Goal: Task Accomplishment & Management: Manage account settings

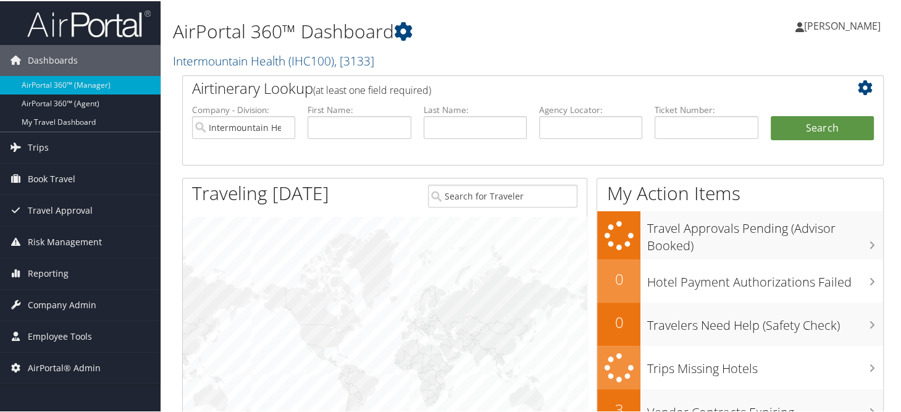
click at [513, 69] on div "AirPortal 360™ Dashboard Intermountain Health ( IHC100 ) , [ 3133 ] Aehr Test S…" at bounding box center [413, 40] width 480 height 68
click at [500, 56] on h2 "Intermountain Health ( IHC100 ) , [ 3133 ]" at bounding box center [413, 58] width 480 height 21
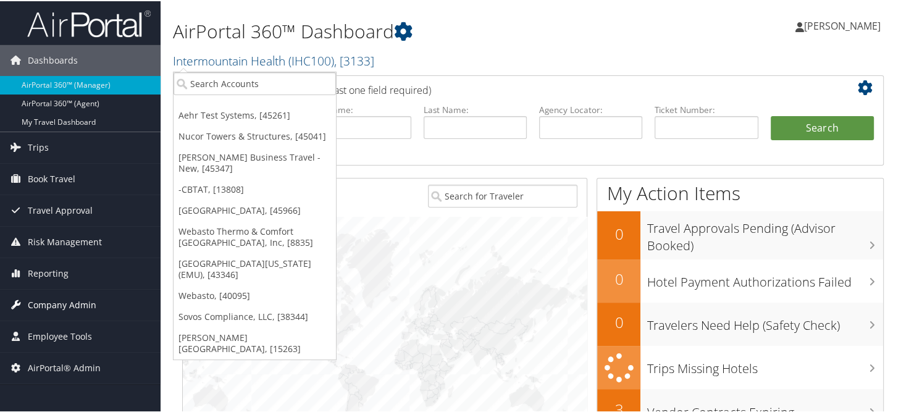
click at [78, 293] on span "Company Admin" at bounding box center [62, 303] width 69 height 31
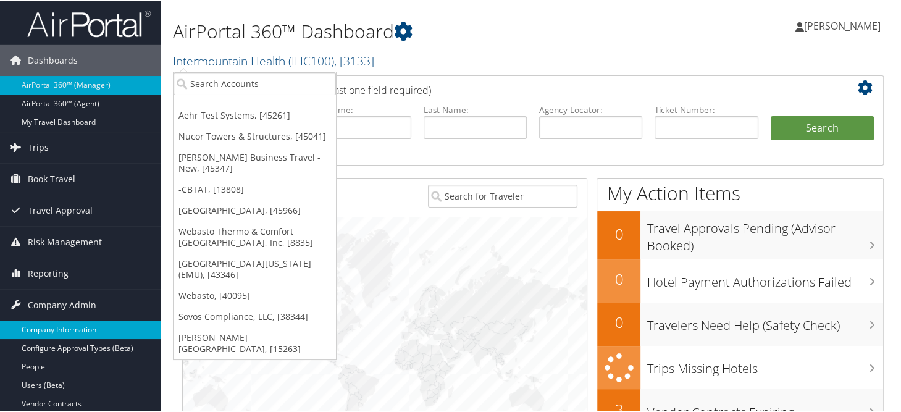
click at [60, 320] on link "Company Information" at bounding box center [80, 328] width 161 height 19
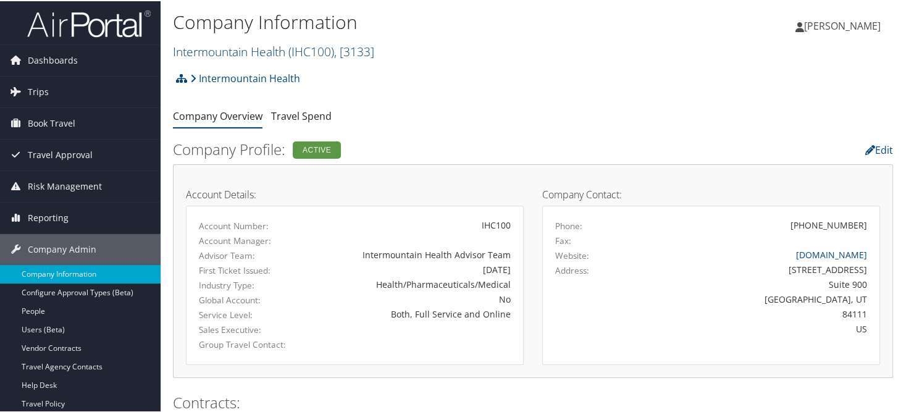
click at [241, 56] on link "Intermountain Health ( IHC100 ) , [ 3133 ]" at bounding box center [273, 50] width 201 height 17
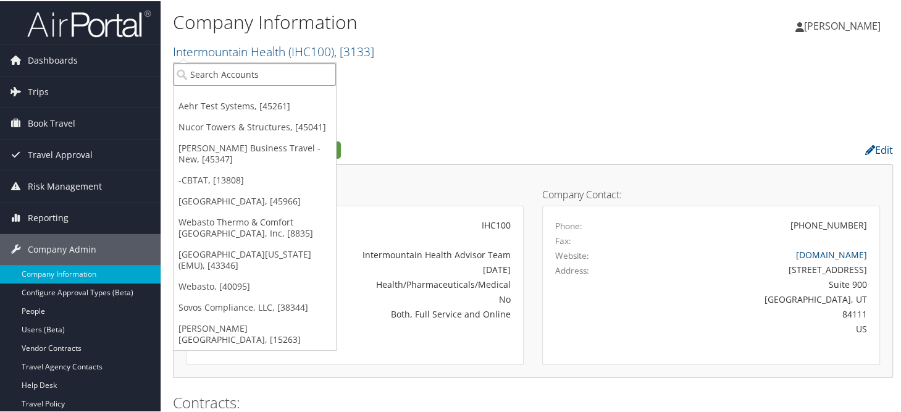
click at [241, 77] on input "search" at bounding box center [255, 73] width 162 height 23
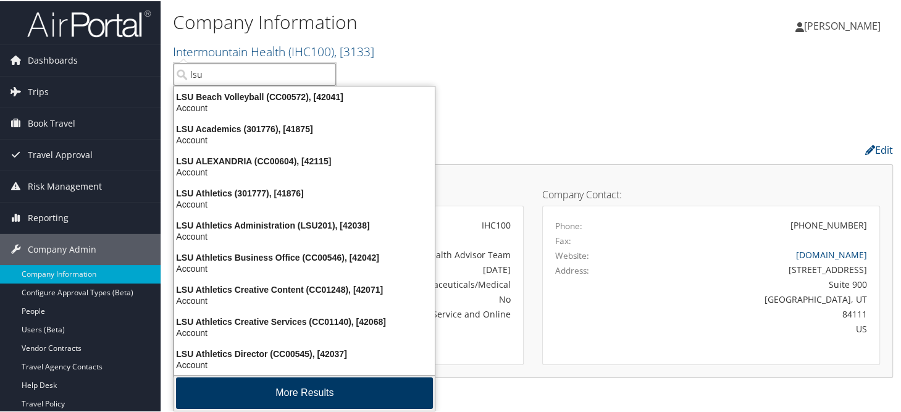
click at [266, 393] on button "More Results" at bounding box center [304, 391] width 257 height 31
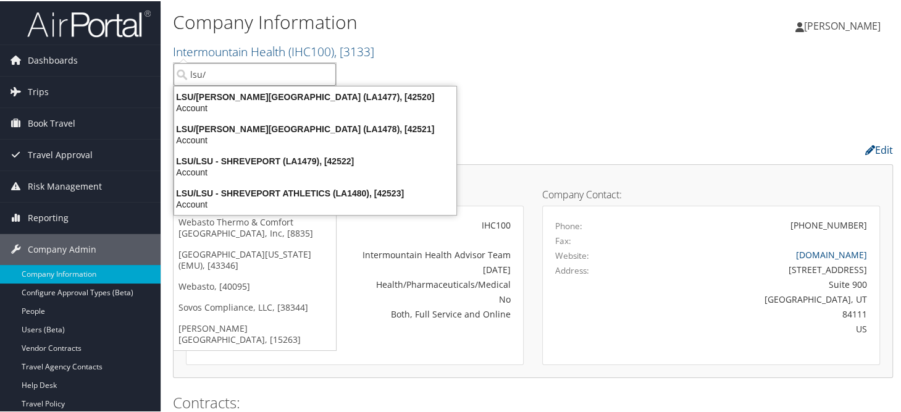
type input "lsu/"
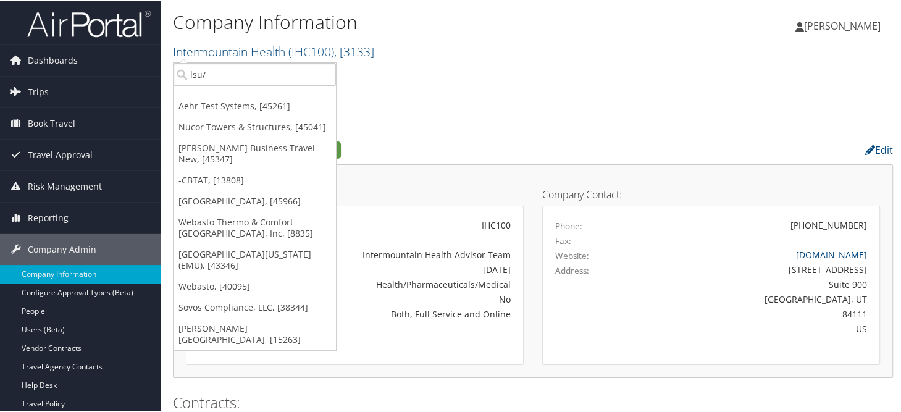
click at [559, 86] on div "Intermountain Health Account Structure Intermountain Health (IHC100) ACTIVE Cre…" at bounding box center [533, 81] width 720 height 33
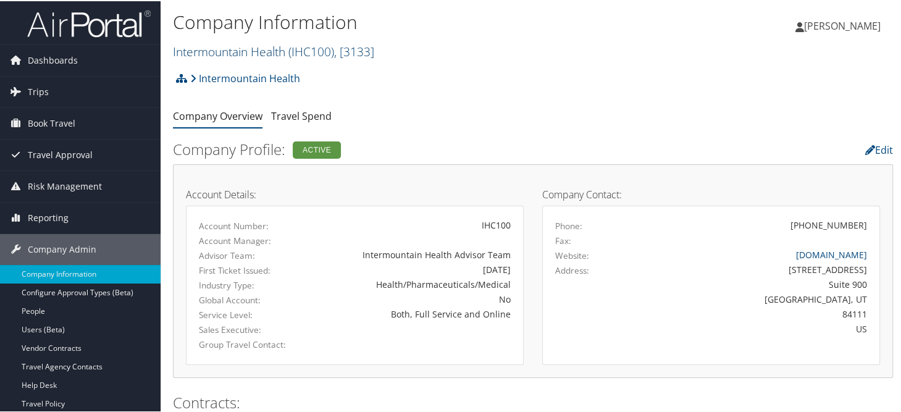
click at [246, 51] on link "Intermountain Health ( IHC100 ) , [ 3133 ]" at bounding box center [273, 50] width 201 height 17
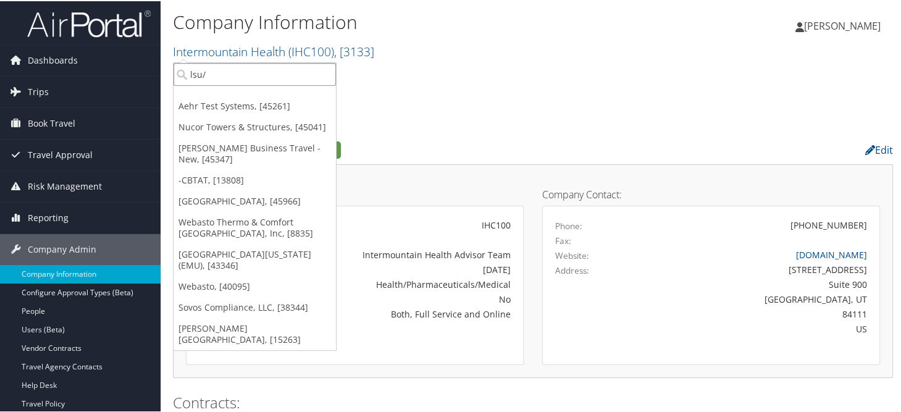
click at [232, 76] on input "lsu/" at bounding box center [255, 73] width 162 height 23
type input "aehr"
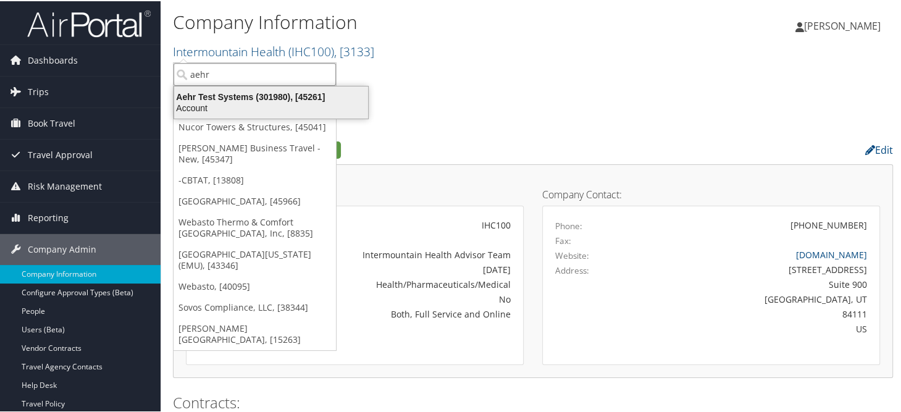
click at [228, 98] on div "Aehr Test Systems (301980), [45261]" at bounding box center [271, 95] width 209 height 11
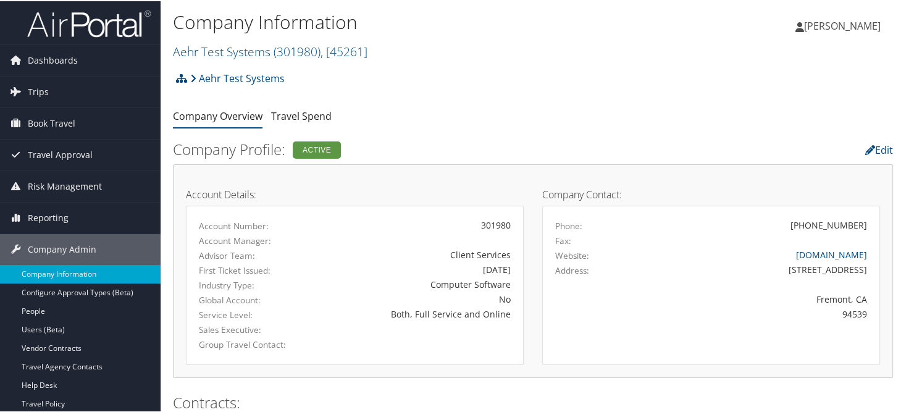
click at [540, 35] on div "Company Information Aehr Test Systems ( 301980 ) , [ 45261 ] Aehr Test Systems …" at bounding box center [413, 34] width 480 height 52
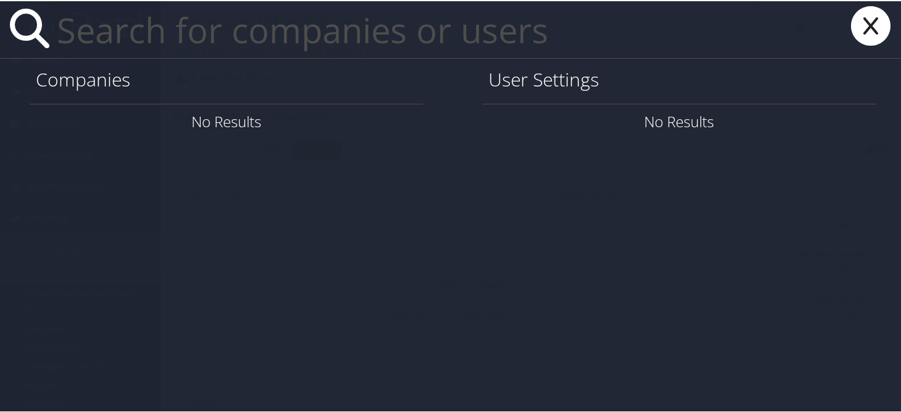
paste input "[EMAIL_ADDRESS][DOMAIN_NAME]"
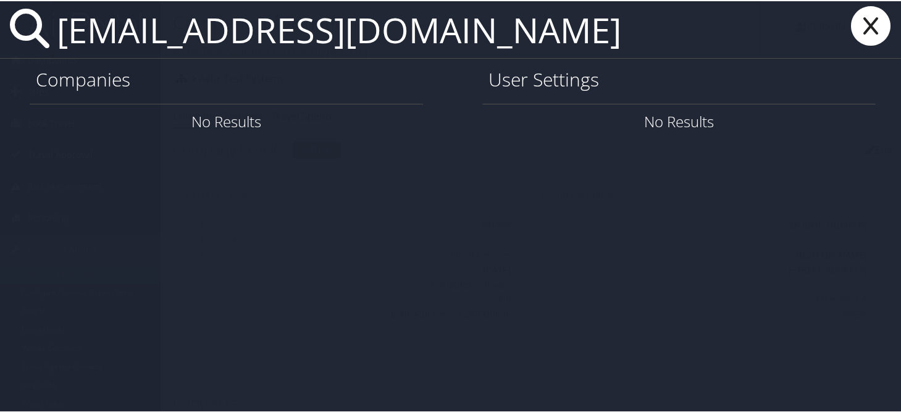
type input "[EMAIL_ADDRESS][DOMAIN_NAME]"
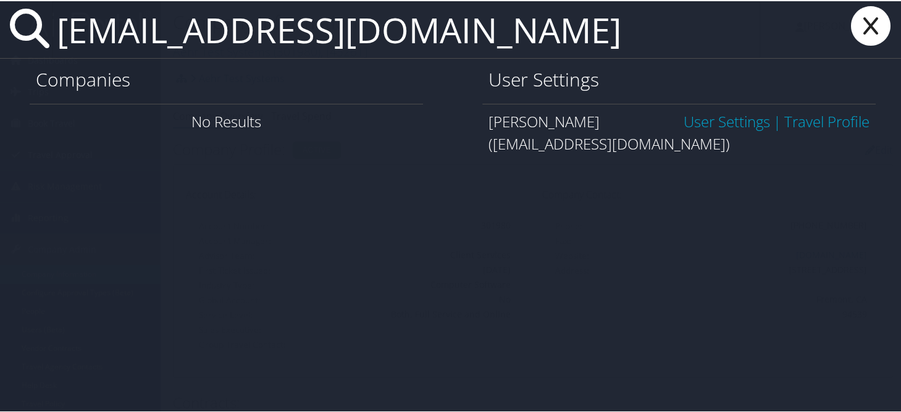
click at [712, 120] on link "User Settings" at bounding box center [727, 120] width 86 height 20
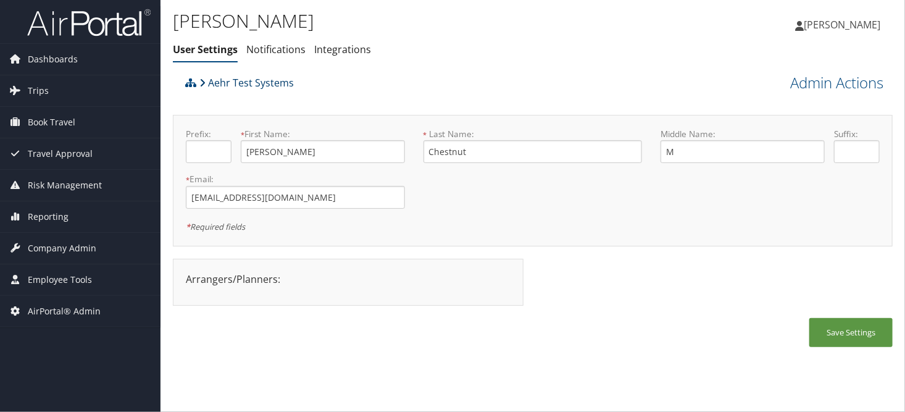
click at [225, 85] on link "Aehr Test Systems" at bounding box center [246, 82] width 94 height 25
click at [62, 245] on span "Company Admin" at bounding box center [62, 248] width 69 height 31
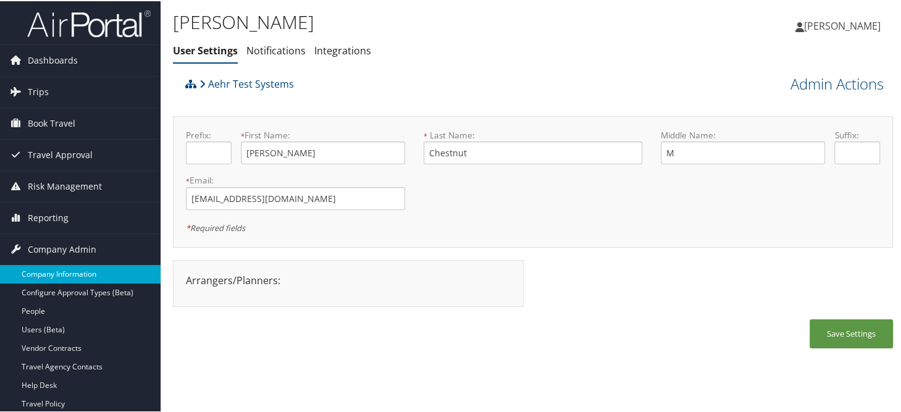
click at [54, 264] on link "Company Information" at bounding box center [80, 273] width 161 height 19
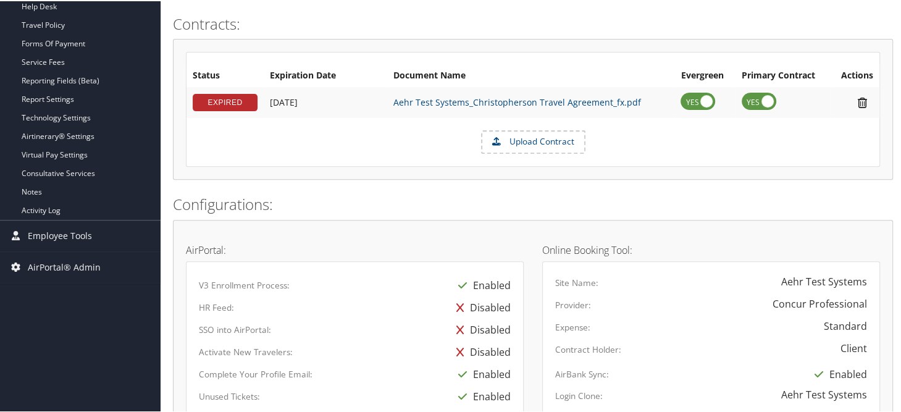
scroll to position [271, 0]
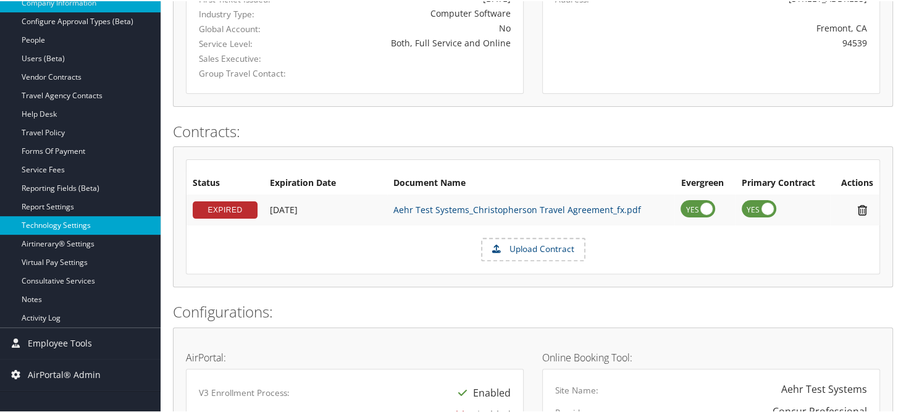
click at [75, 220] on link "Technology Settings" at bounding box center [80, 224] width 161 height 19
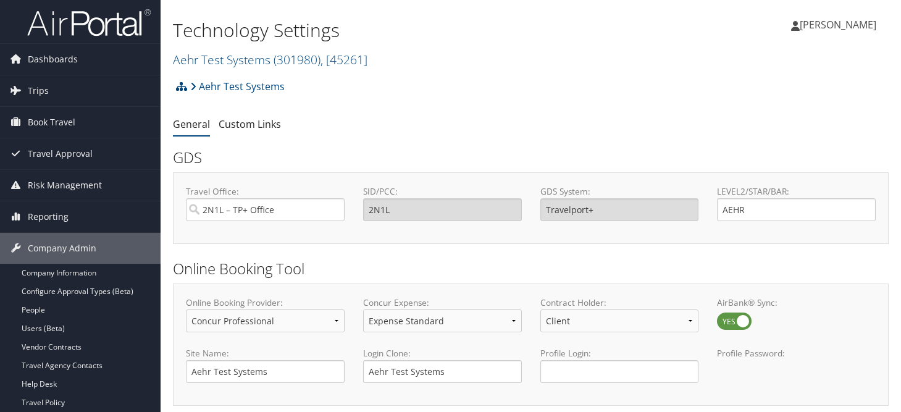
select select "4"
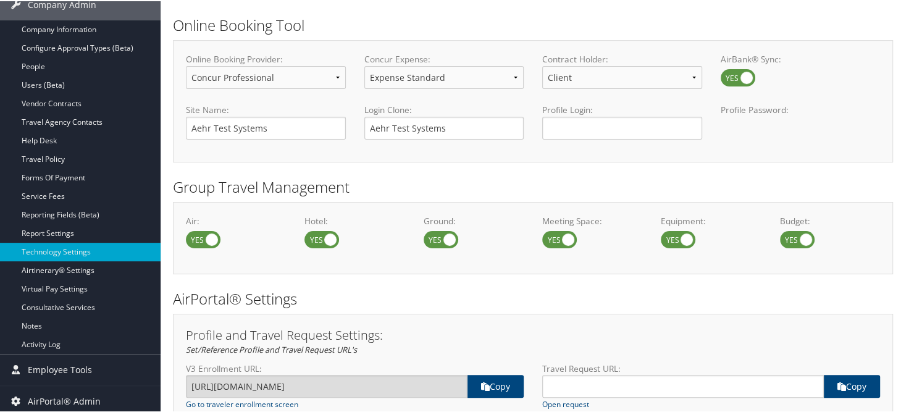
scroll to position [147, 0]
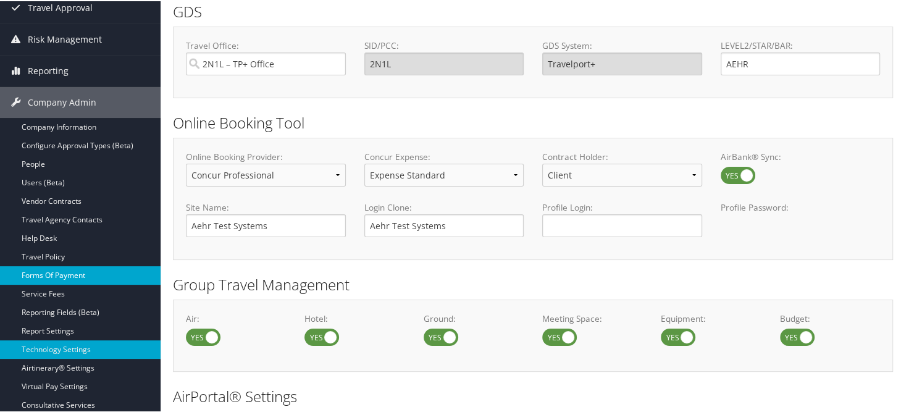
click at [61, 277] on link "Forms Of Payment" at bounding box center [80, 274] width 161 height 19
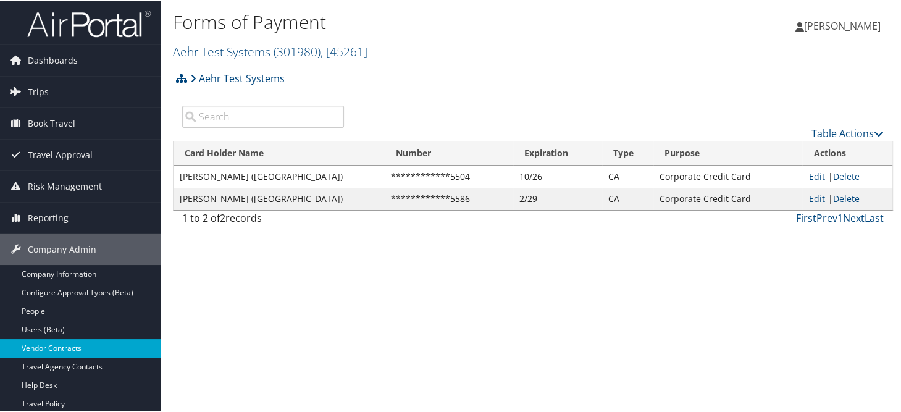
click at [77, 346] on link "Vendor Contracts" at bounding box center [80, 347] width 161 height 19
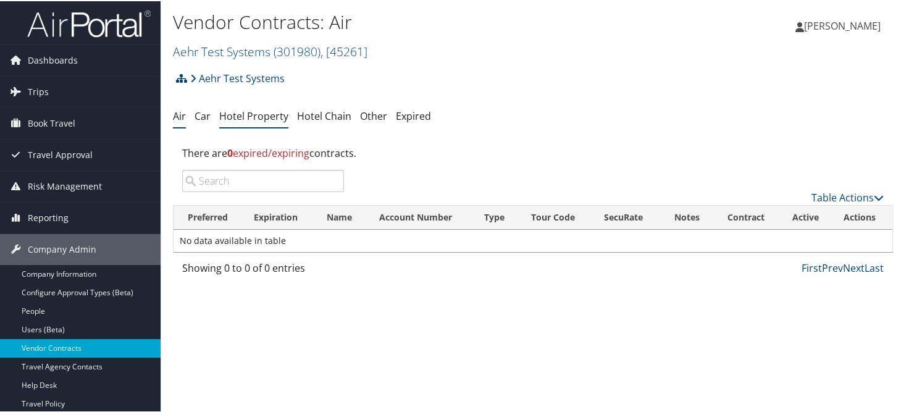
click at [240, 119] on link "Hotel Property" at bounding box center [253, 115] width 69 height 14
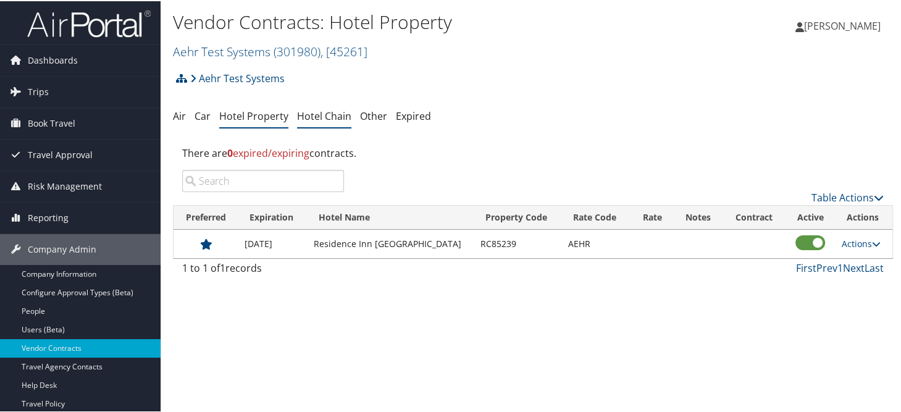
click at [321, 117] on link "Hotel Chain" at bounding box center [324, 115] width 54 height 14
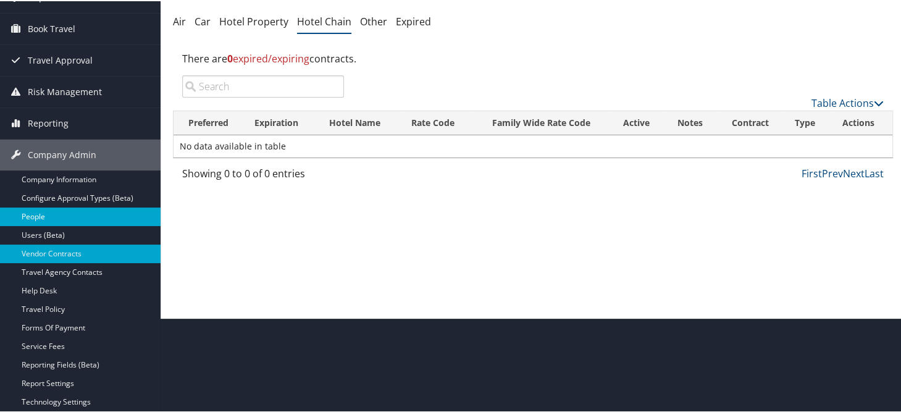
scroll to position [123, 0]
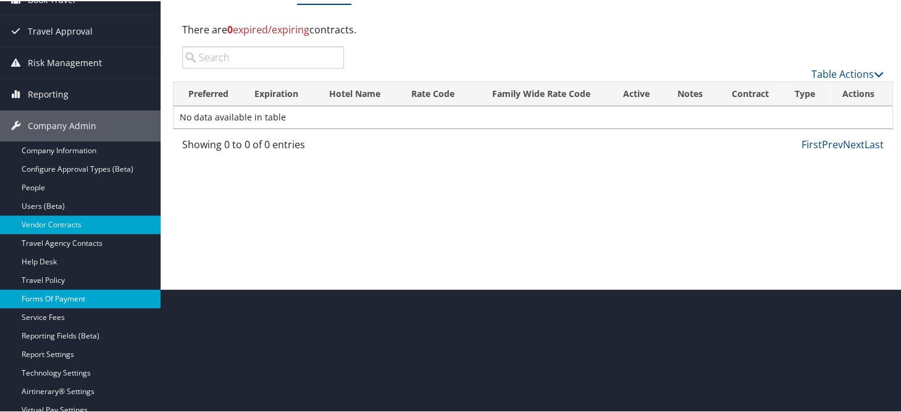
click at [88, 291] on link "Forms Of Payment" at bounding box center [80, 297] width 161 height 19
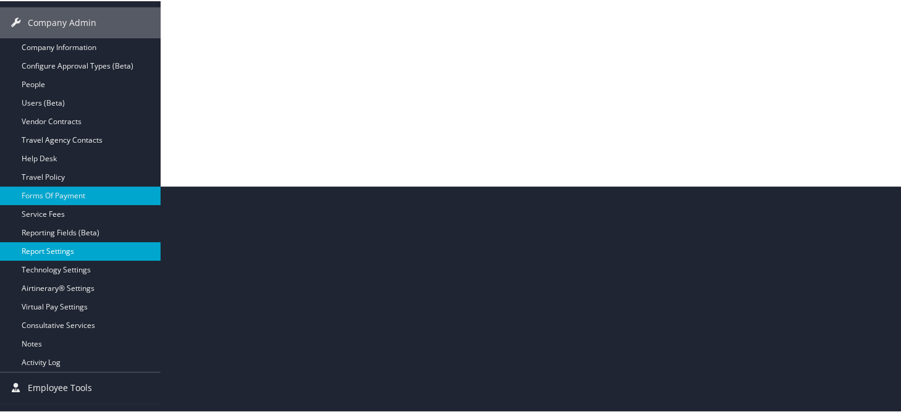
scroll to position [247, 0]
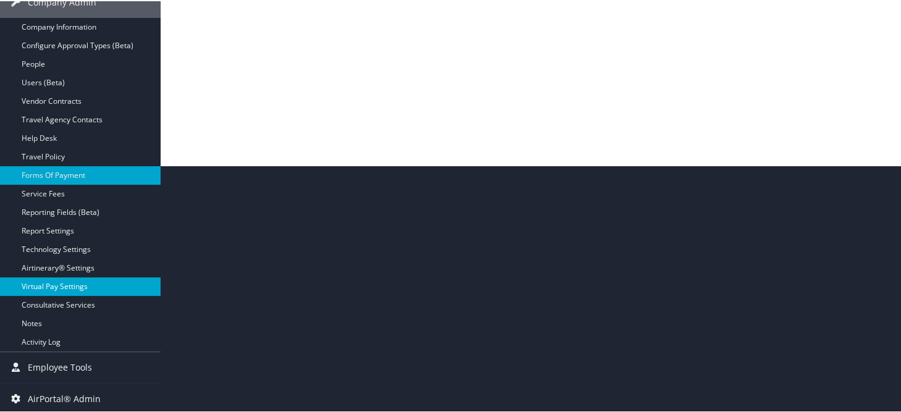
click at [62, 288] on link "Virtual Pay Settings" at bounding box center [80, 285] width 161 height 19
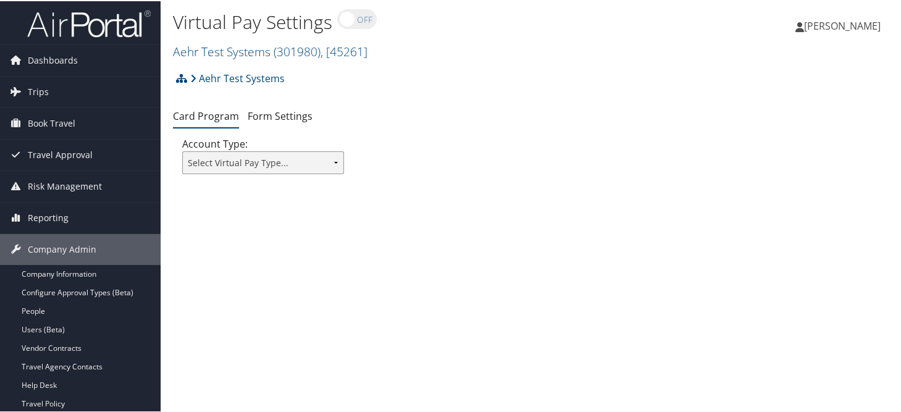
click at [323, 161] on select "Select Virtual Pay Type... Virtual Pay Lite WEX US Bank Comdata Airplus" at bounding box center [263, 161] width 162 height 23
select select "0"
click at [182, 150] on select "Select Virtual Pay Type... Virtual Pay Lite WEX US Bank Comdata Airplus" at bounding box center [263, 161] width 162 height 23
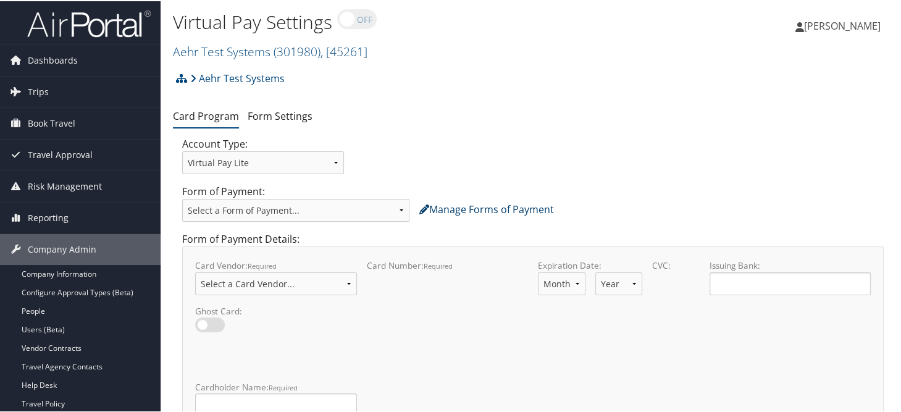
click at [471, 207] on link "Manage Forms of Payment" at bounding box center [486, 208] width 135 height 14
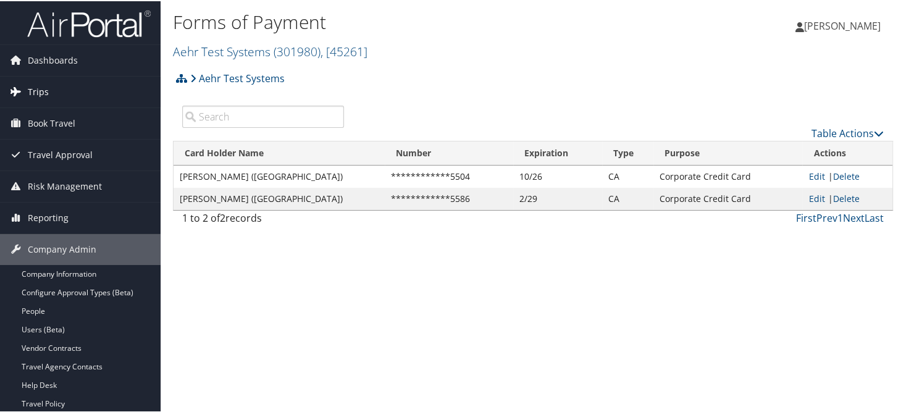
click at [49, 80] on link "Trips" at bounding box center [80, 90] width 161 height 31
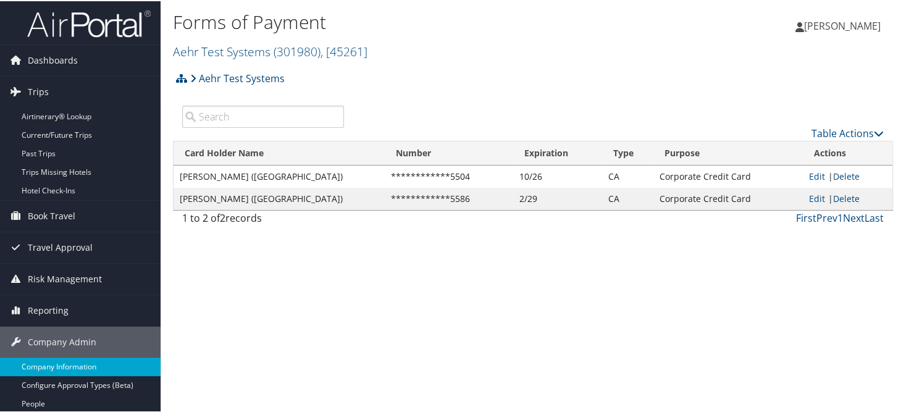
click at [43, 359] on link "Company Information" at bounding box center [80, 365] width 161 height 19
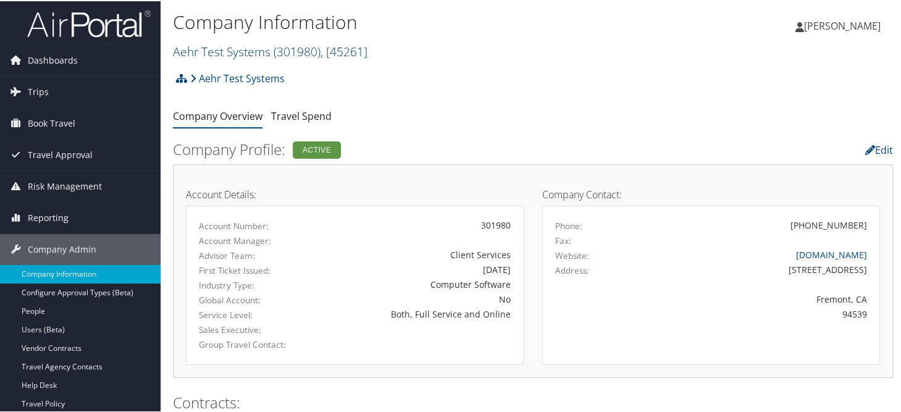
click at [246, 51] on link "Aehr Test Systems ( 301980 ) , [ 45261 ]" at bounding box center [270, 50] width 195 height 17
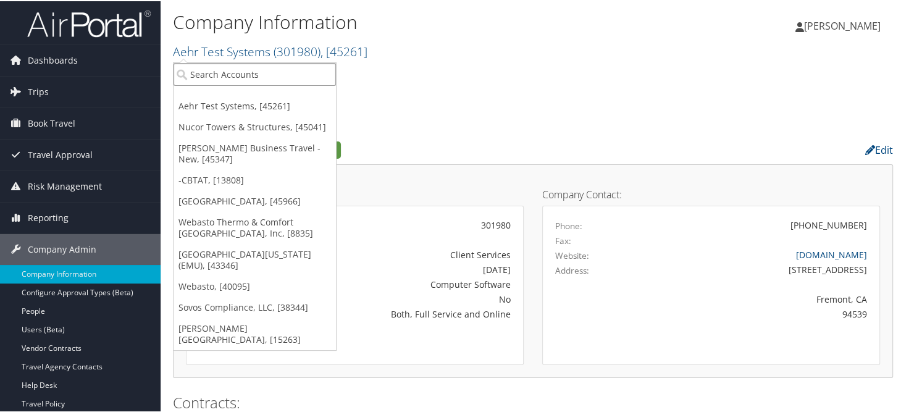
click at [245, 67] on input "search" at bounding box center [255, 73] width 162 height 23
type input "state of louis"
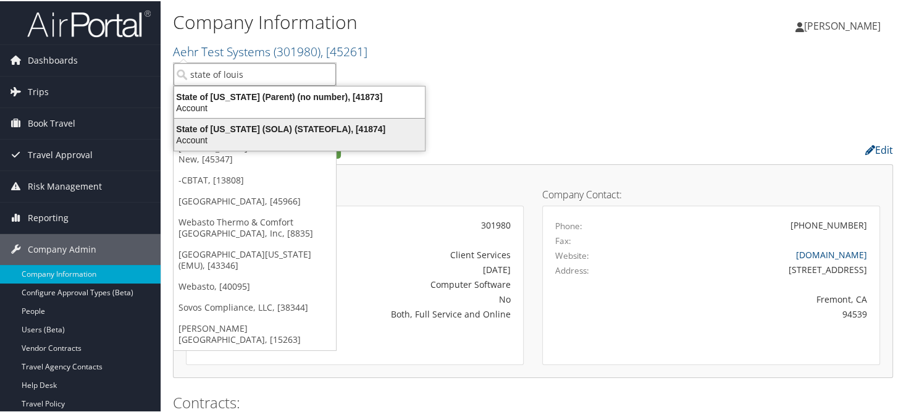
click at [305, 122] on div "State of Louisiana (SOLA) (STATEOFLA), [41874]" at bounding box center [300, 127] width 266 height 11
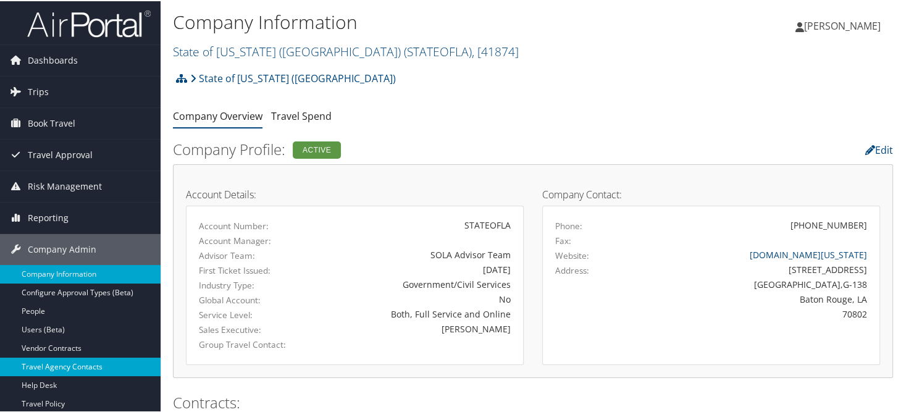
click at [75, 368] on link "Travel Agency Contacts" at bounding box center [80, 365] width 161 height 19
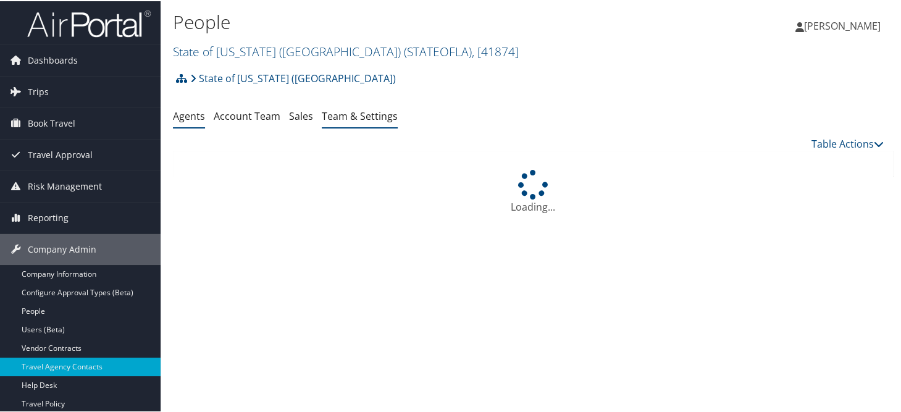
click at [340, 113] on link "Team & Settings" at bounding box center [360, 115] width 76 height 14
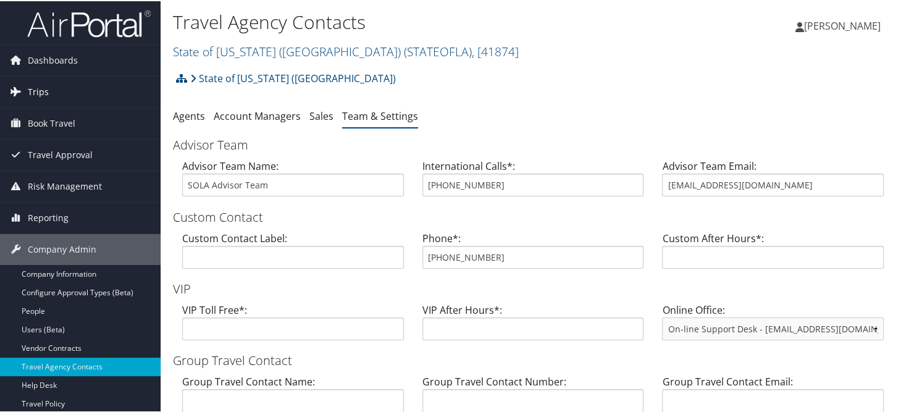
click at [27, 90] on link "Trips" at bounding box center [80, 90] width 161 height 31
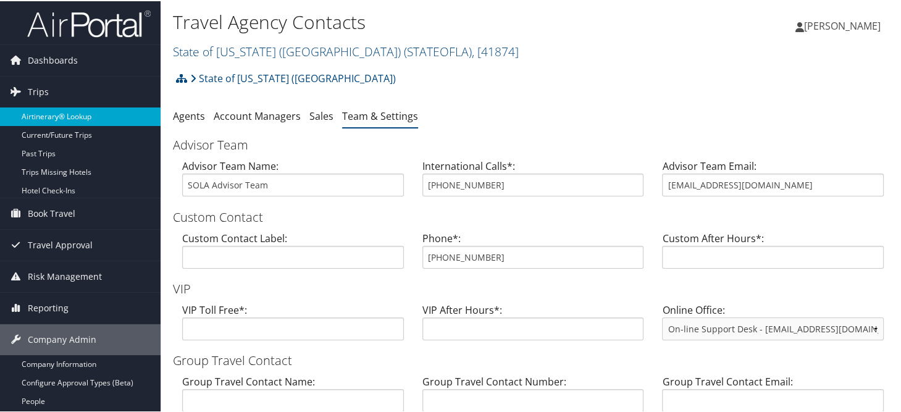
click at [48, 112] on link "Airtinerary® Lookup" at bounding box center [80, 115] width 161 height 19
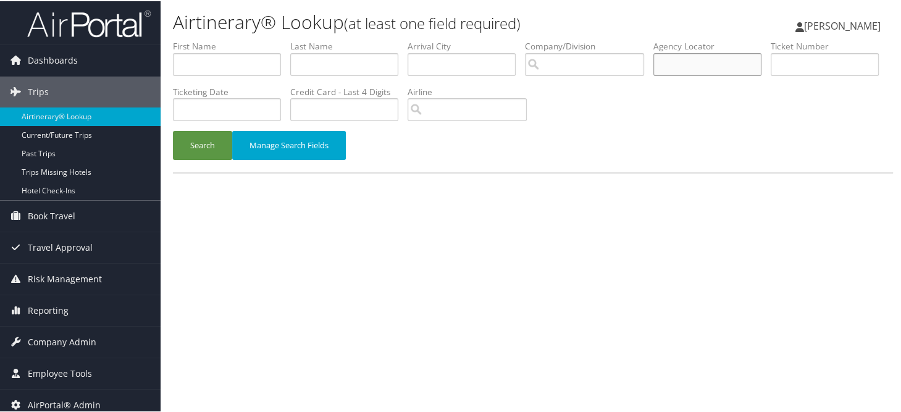
click at [701, 61] on input "text" at bounding box center [707, 63] width 108 height 23
paste input "D81QC7"
type input "D81QC7"
click at [211, 148] on button "Search" at bounding box center [202, 144] width 59 height 29
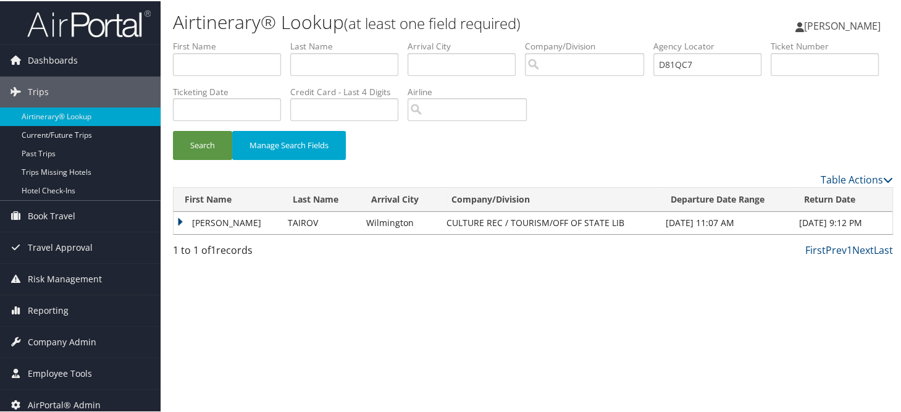
click at [193, 220] on td "GIOVANNI JAVANSHIR" at bounding box center [228, 222] width 108 height 22
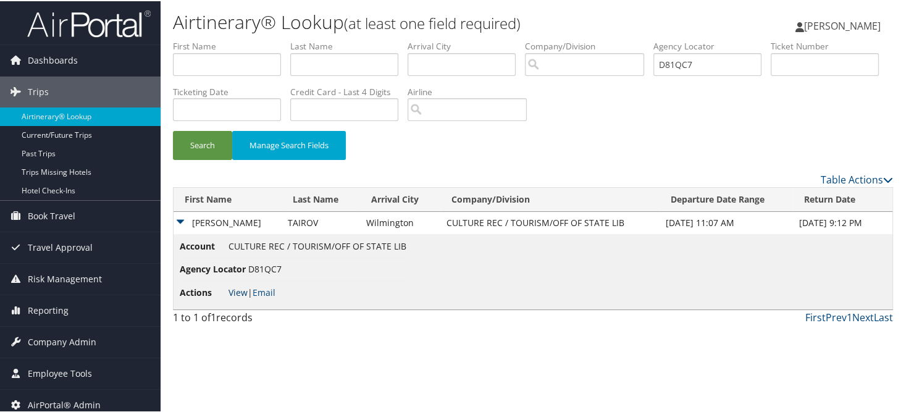
click at [237, 293] on link "View" at bounding box center [237, 291] width 19 height 12
click at [67, 337] on span "Company Admin" at bounding box center [62, 340] width 69 height 31
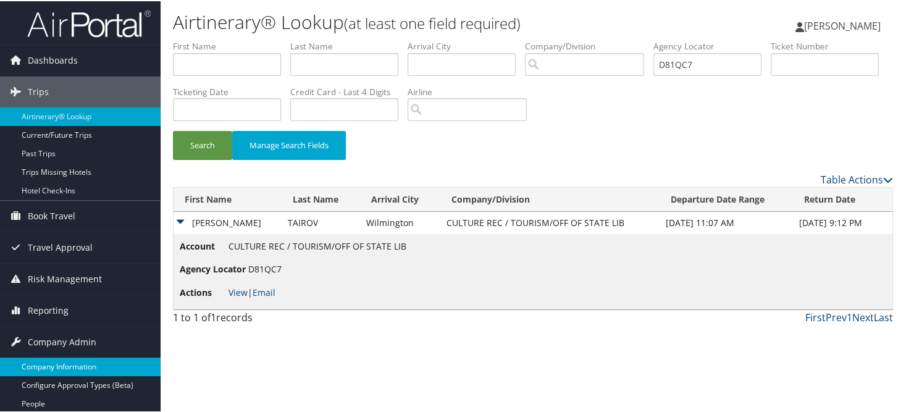
click at [64, 361] on link "Company Information" at bounding box center [80, 365] width 161 height 19
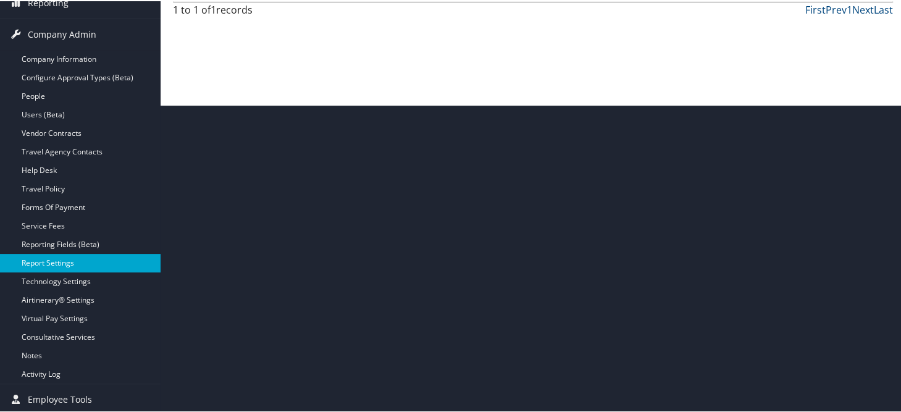
scroll to position [309, 0]
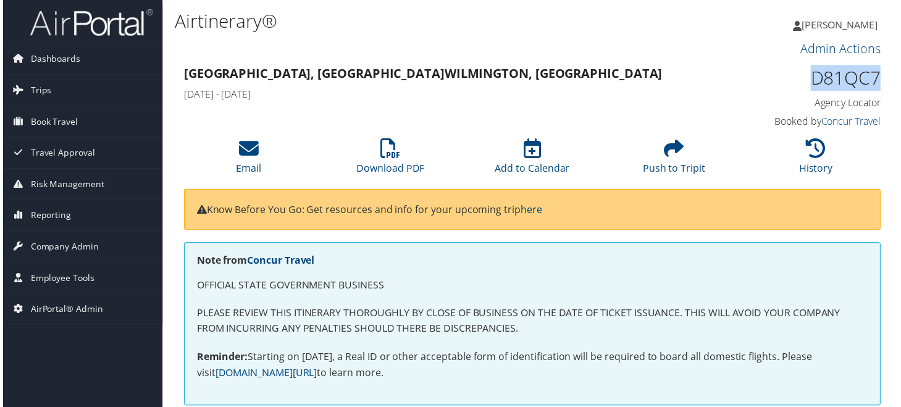
drag, startPoint x: 814, startPoint y: 72, endPoint x: 876, endPoint y: 72, distance: 62.4
click at [876, 72] on h1 "D81QC7" at bounding box center [803, 78] width 162 height 26
copy h1 "D81QC7"
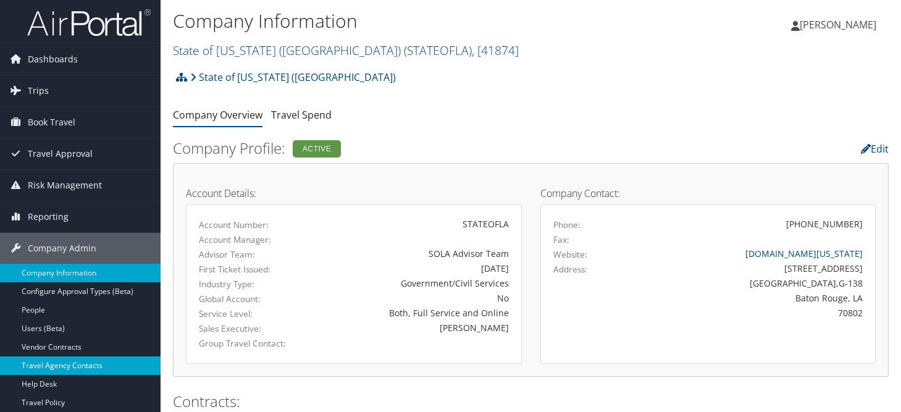
click at [73, 356] on link "Travel Agency Contacts" at bounding box center [80, 365] width 161 height 19
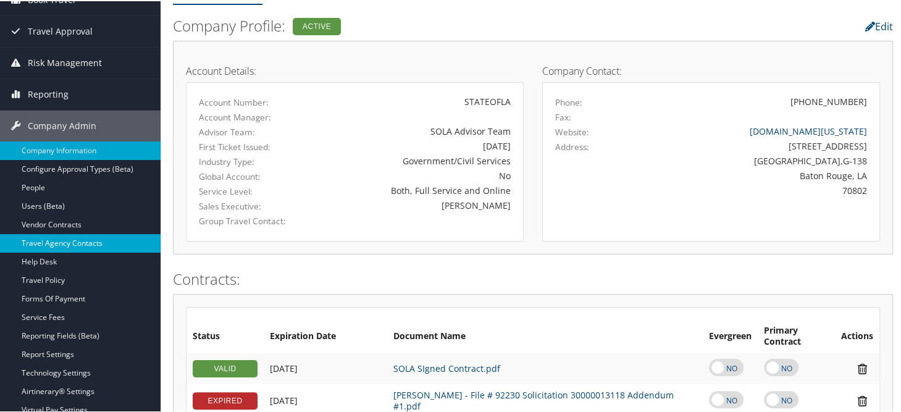
scroll to position [123, 0]
click at [87, 240] on link "Travel Agency Contacts" at bounding box center [80, 242] width 161 height 19
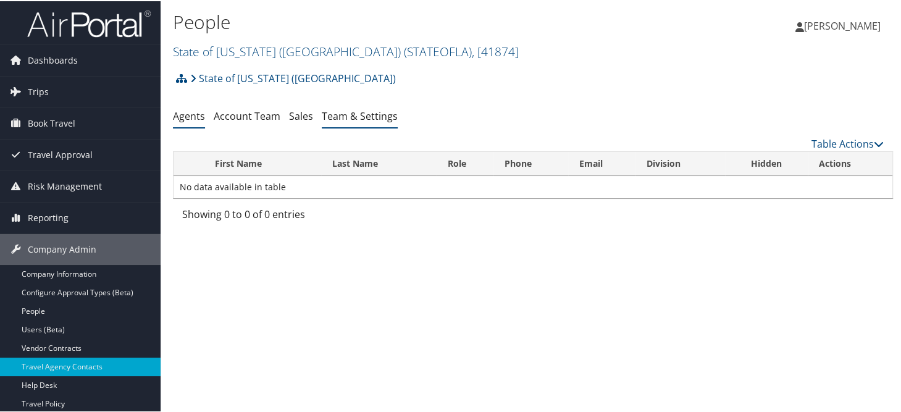
click at [350, 117] on link "Team & Settings" at bounding box center [360, 115] width 76 height 14
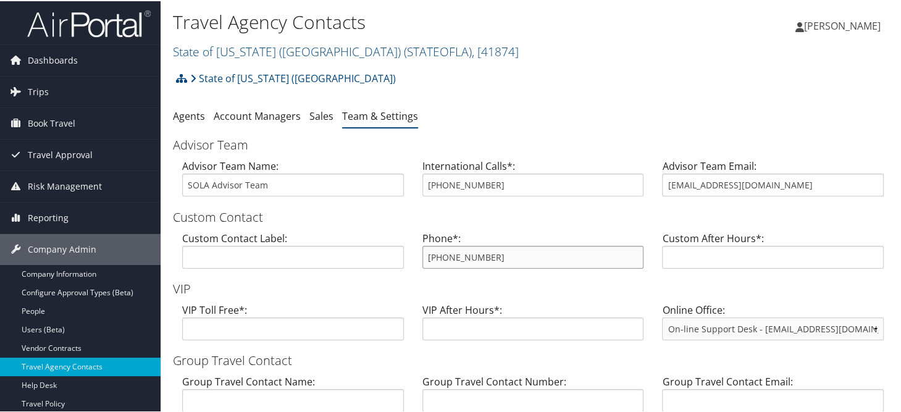
drag, startPoint x: 487, startPoint y: 255, endPoint x: 424, endPoint y: 252, distance: 63.1
click at [424, 252] on input "[PHONE_NUMBER]" at bounding box center [533, 256] width 222 height 23
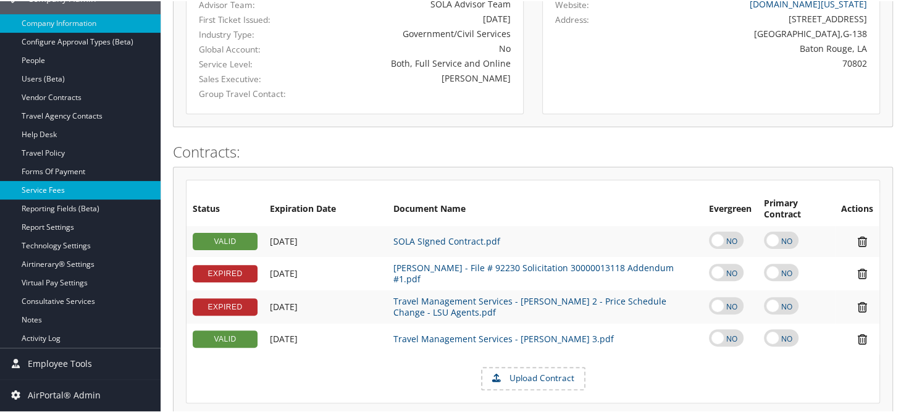
scroll to position [185, 0]
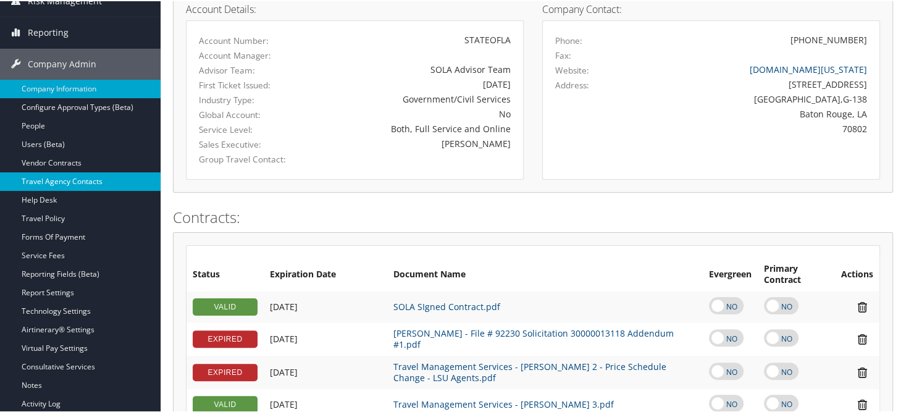
click at [74, 182] on link "Travel Agency Contacts" at bounding box center [80, 180] width 161 height 19
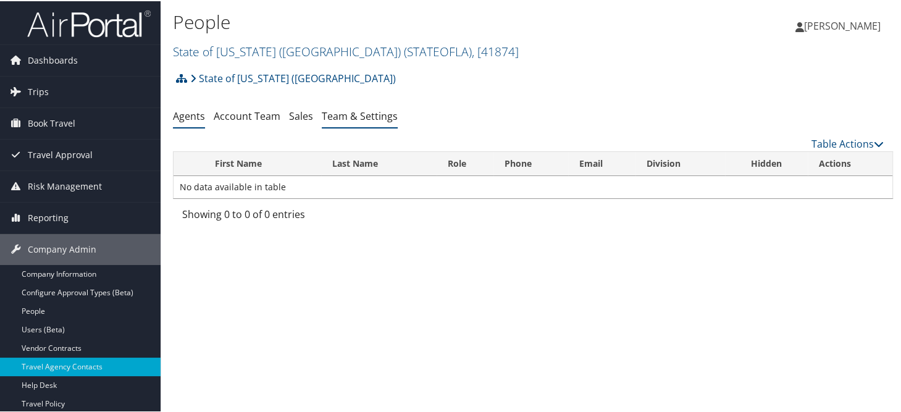
click at [348, 115] on link "Team & Settings" at bounding box center [360, 115] width 76 height 14
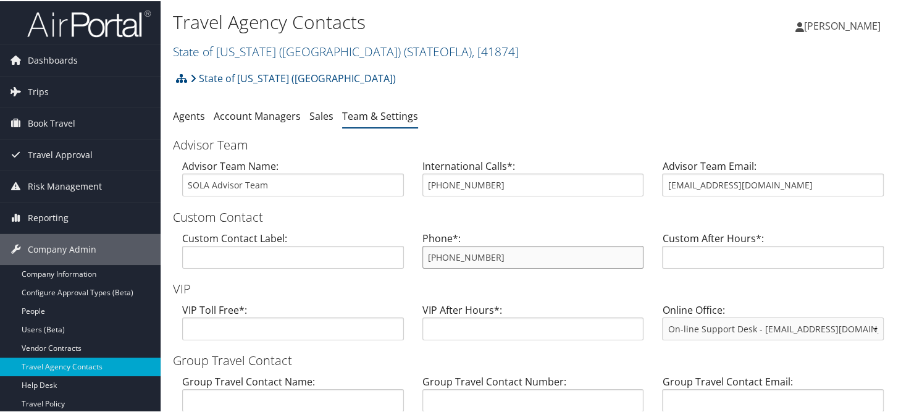
drag, startPoint x: 495, startPoint y: 257, endPoint x: 421, endPoint y: 256, distance: 74.1
click at [422, 256] on input "800-961-0720" at bounding box center [533, 256] width 222 height 23
drag, startPoint x: 755, startPoint y: 182, endPoint x: 665, endPoint y: 182, distance: 89.5
click at [665, 182] on input "statela@CBTravel.com" at bounding box center [773, 183] width 222 height 23
click at [51, 278] on link "Company Information" at bounding box center [80, 273] width 161 height 19
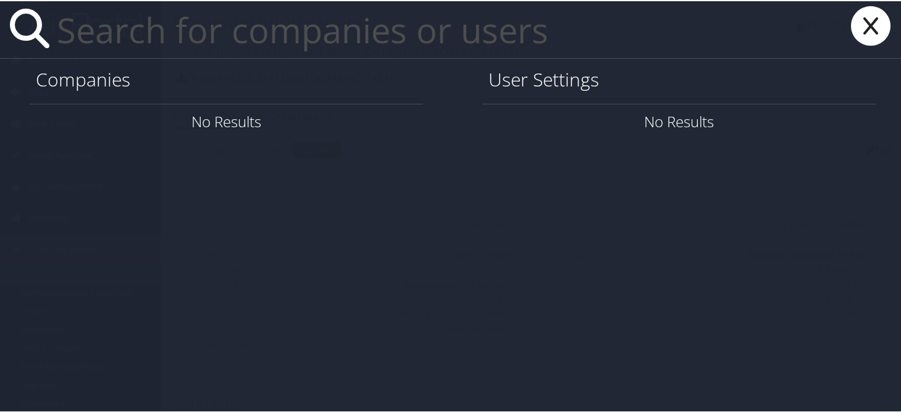
paste input "JPENN@AGCENTER.LSU.EDU"
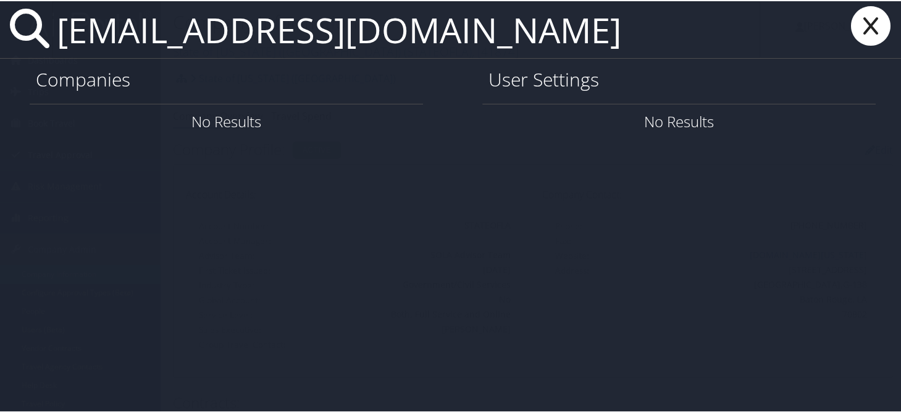
type input "JPENN@AGCENTER.LSU.EDU"
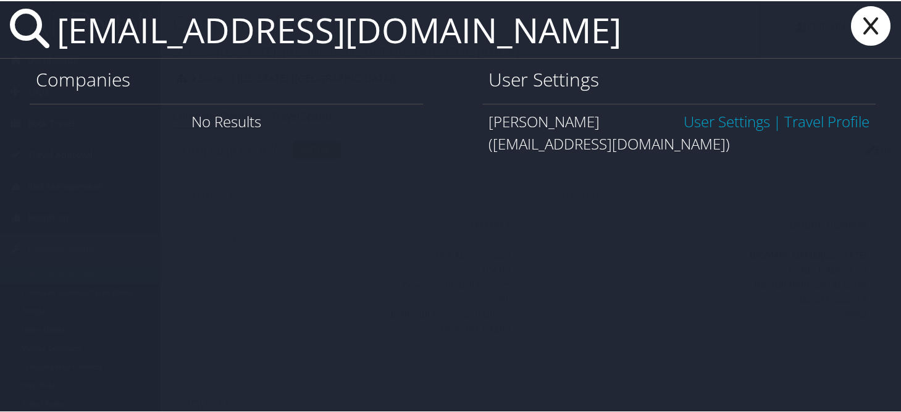
click at [698, 125] on link "User Settings" at bounding box center [727, 120] width 86 height 20
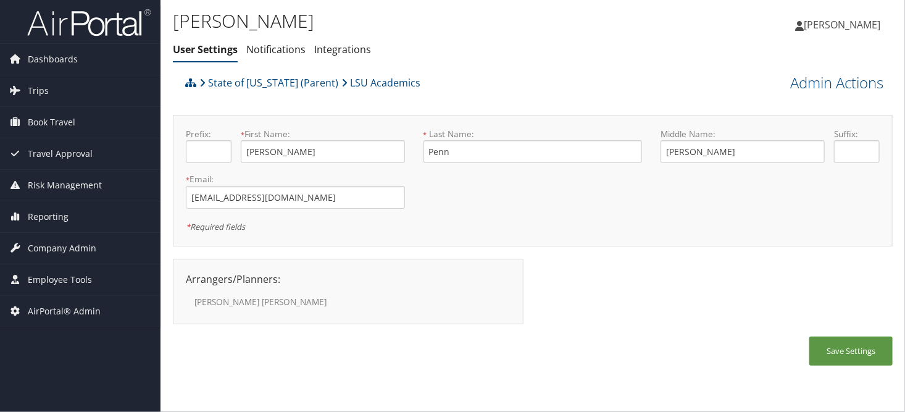
click at [475, 24] on h1 "[PERSON_NAME]" at bounding box center [413, 21] width 480 height 26
click at [68, 250] on span "Company Admin" at bounding box center [62, 248] width 69 height 31
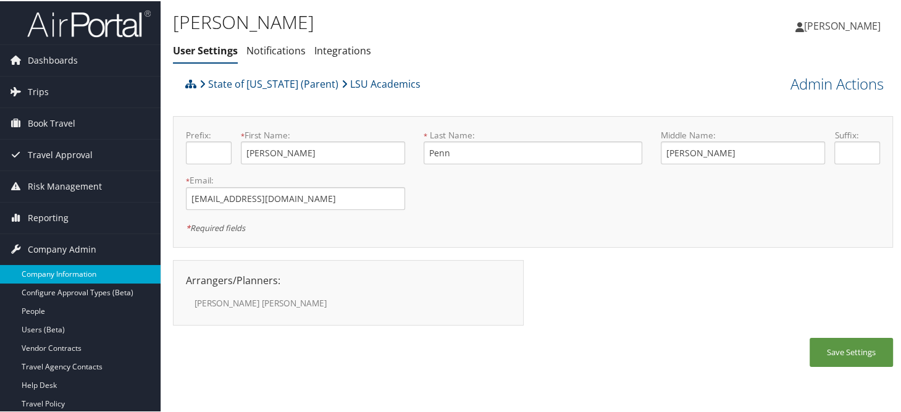
click at [65, 269] on link "Company Information" at bounding box center [80, 273] width 161 height 19
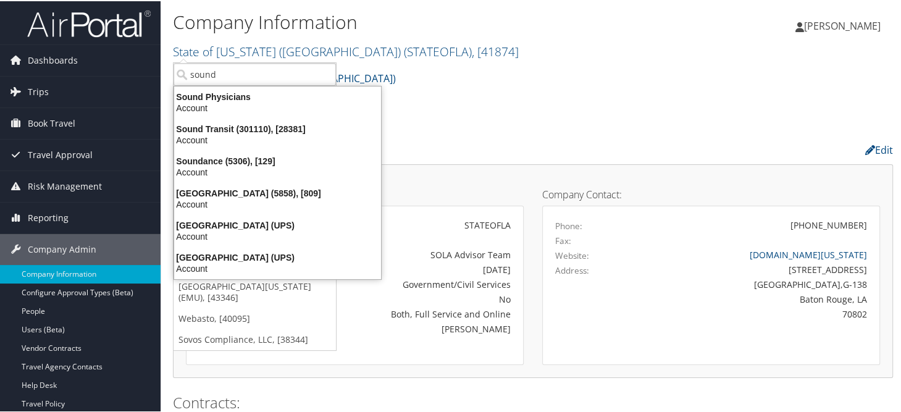
type input "sound"
